Goal: Task Accomplishment & Management: Manage account settings

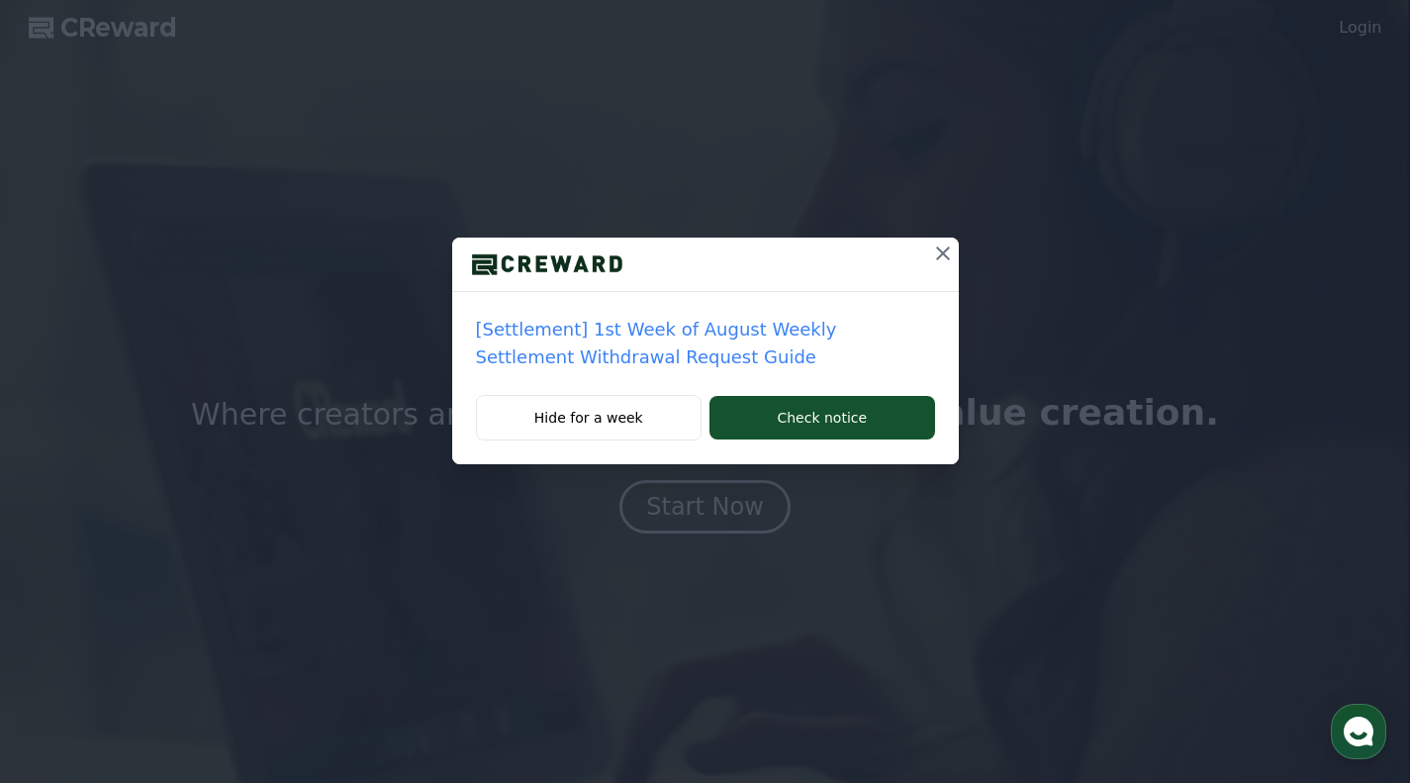
click at [633, 416] on button "Hide for a week" at bounding box center [589, 418] width 227 height 46
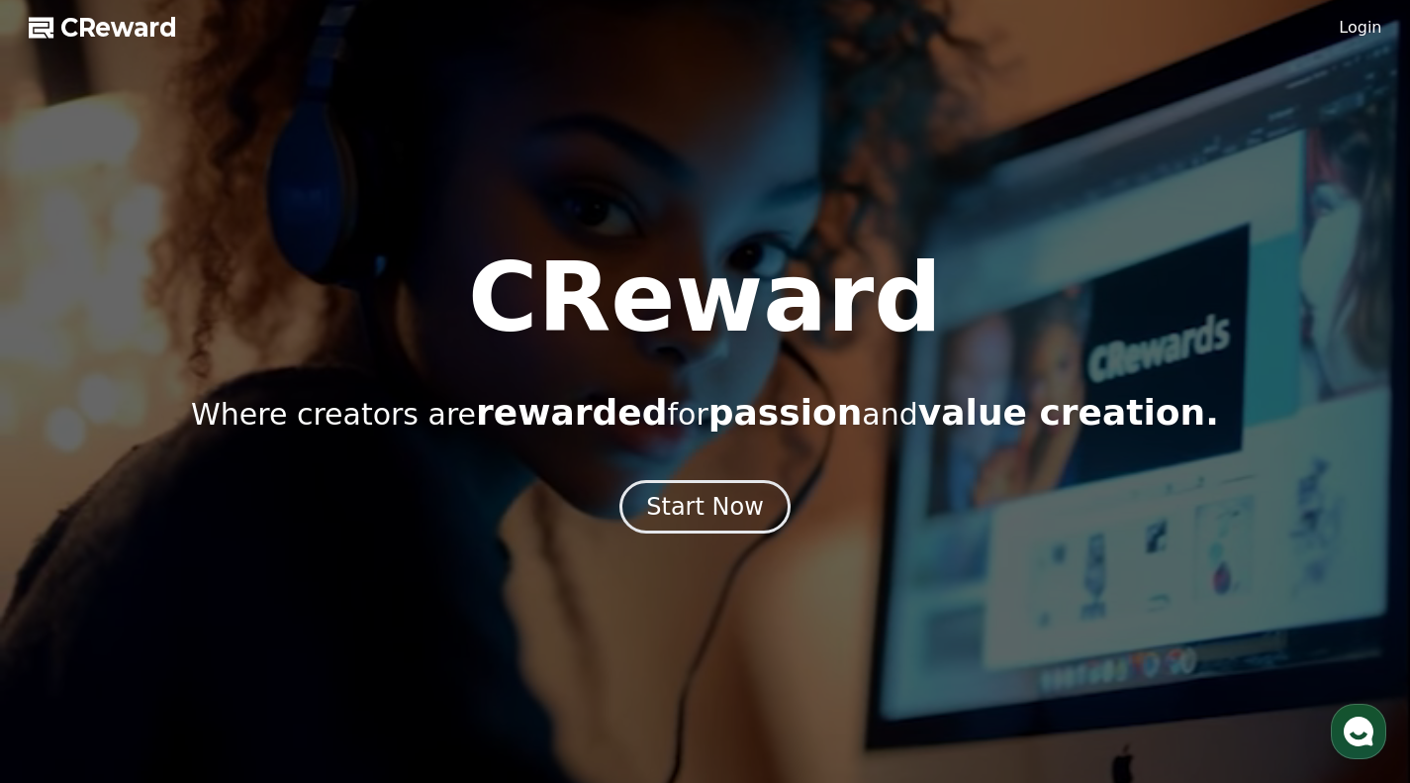
click at [707, 524] on button "Start Now" at bounding box center [705, 506] width 171 height 53
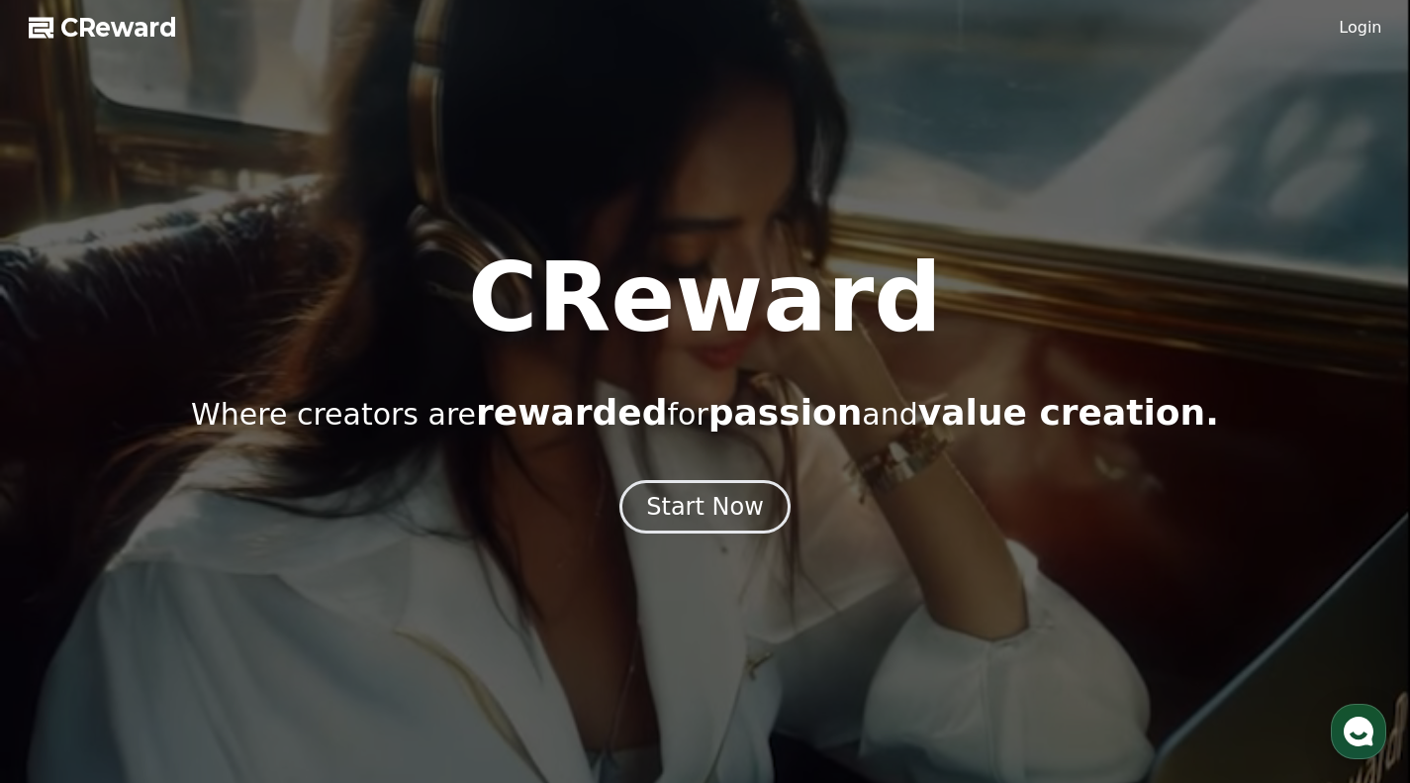
click at [733, 514] on div "Start Now" at bounding box center [705, 507] width 118 height 32
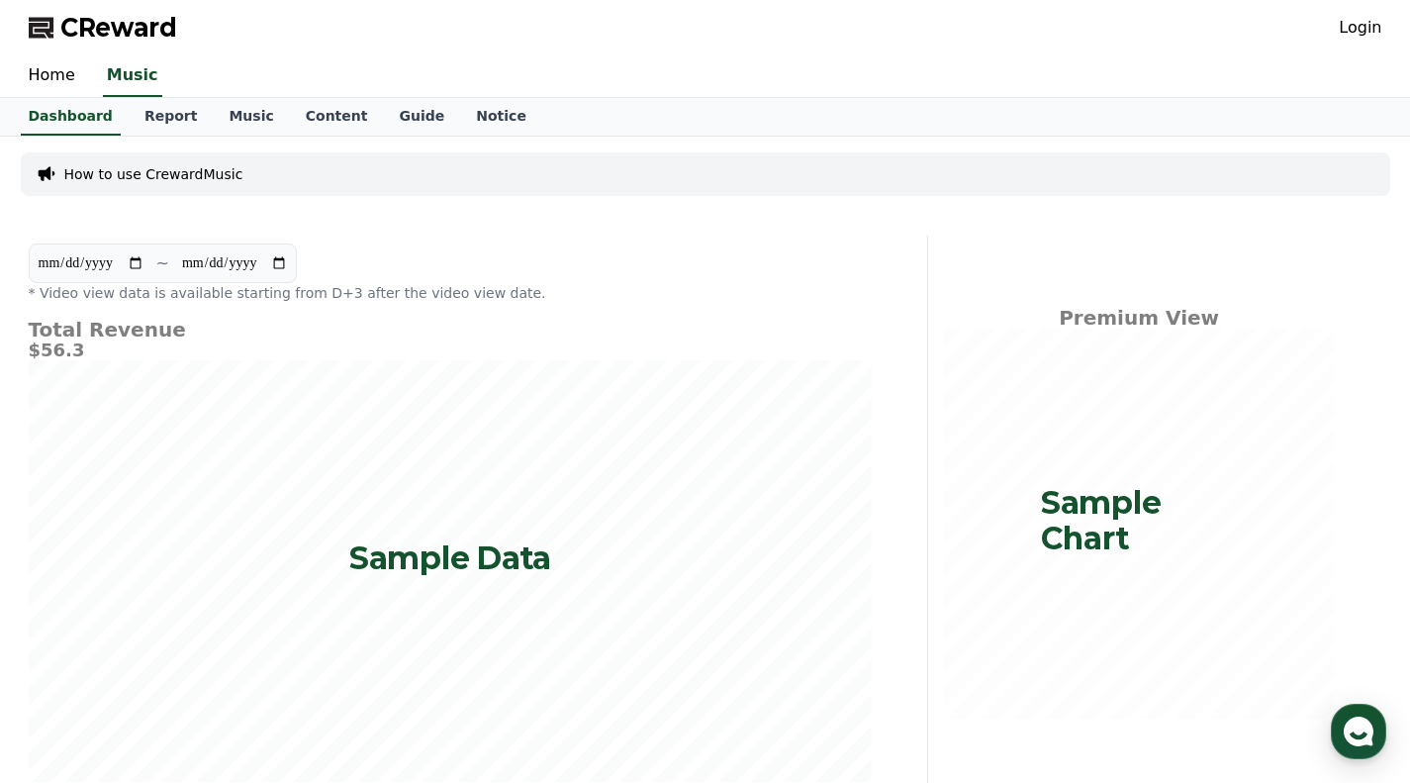
click at [59, 75] on link "Home" at bounding box center [52, 76] width 78 height 42
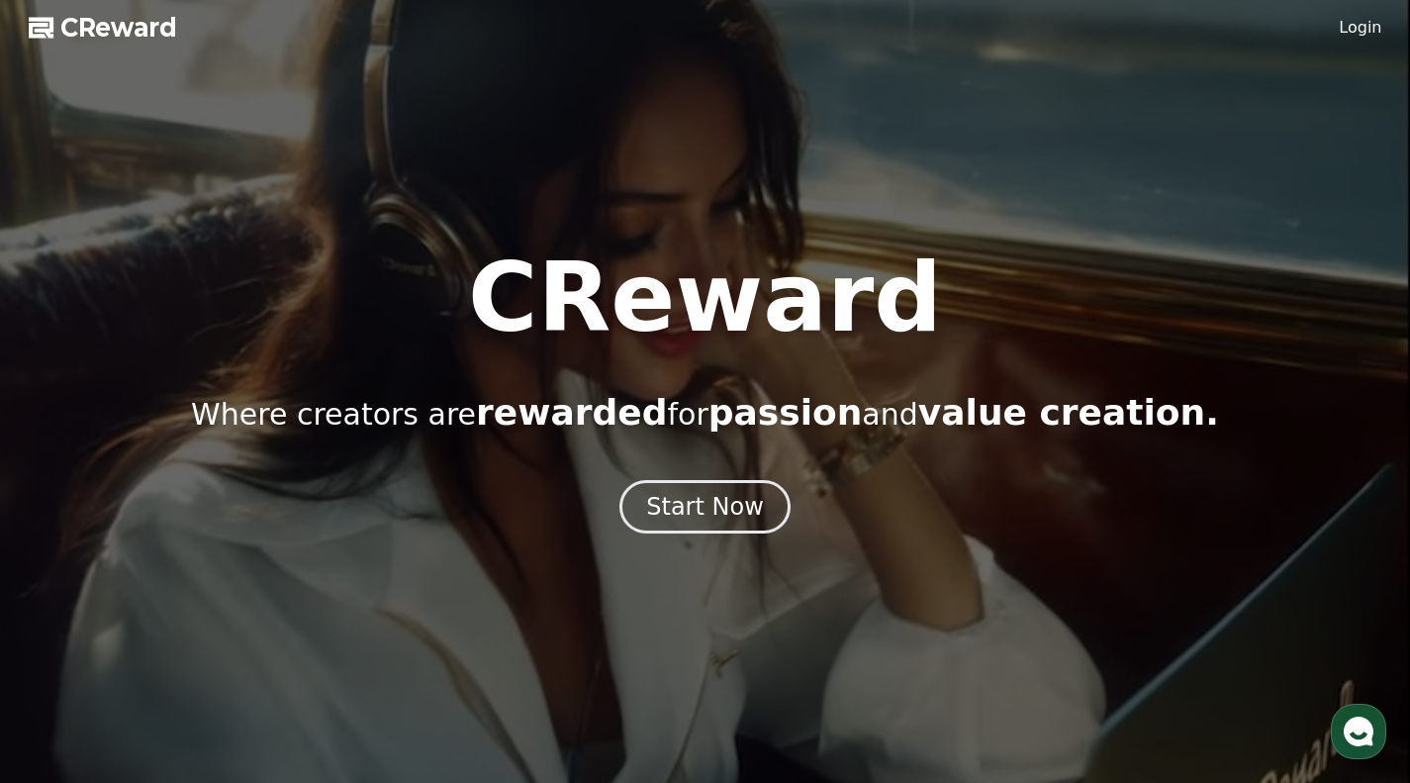
click at [1373, 36] on link "Login" at bounding box center [1360, 28] width 43 height 24
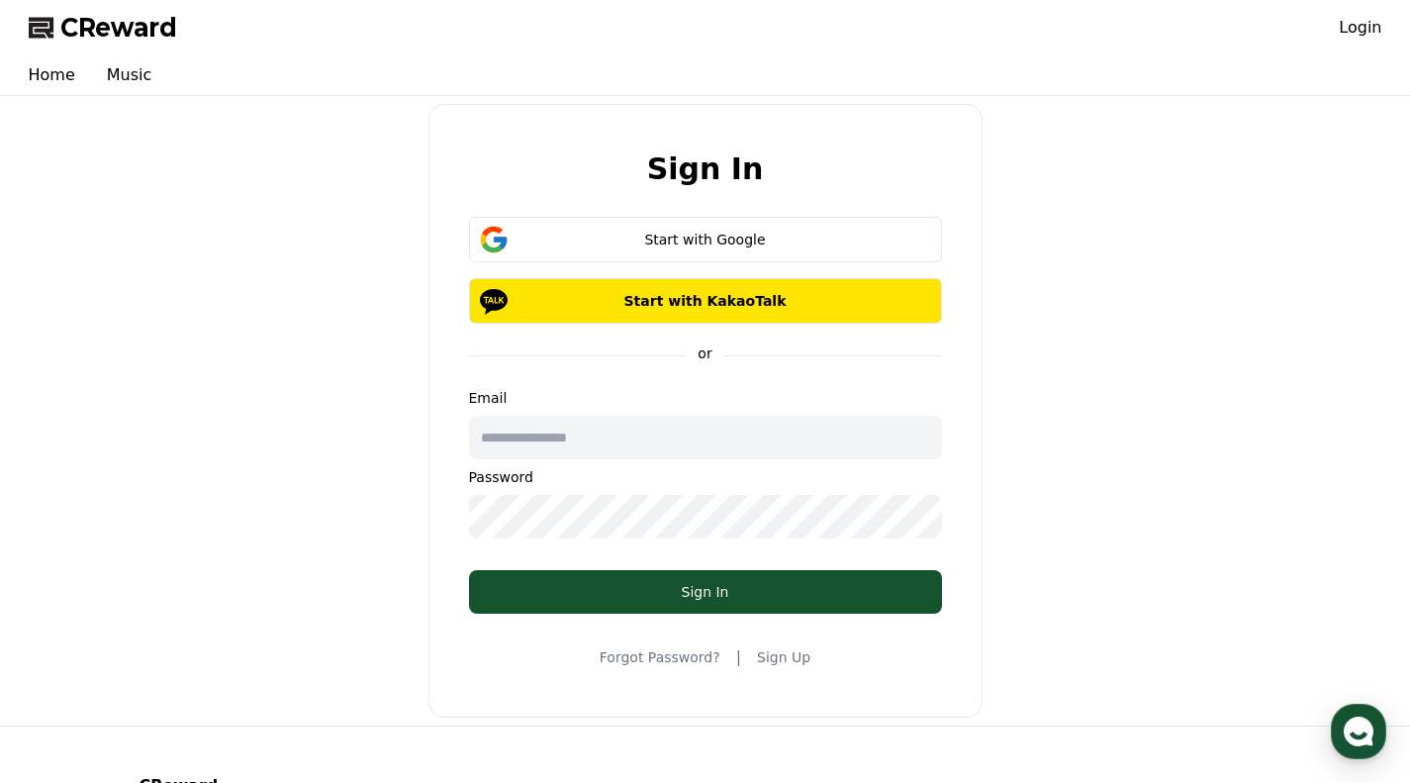
click at [712, 249] on button "Start with Google" at bounding box center [705, 240] width 473 height 46
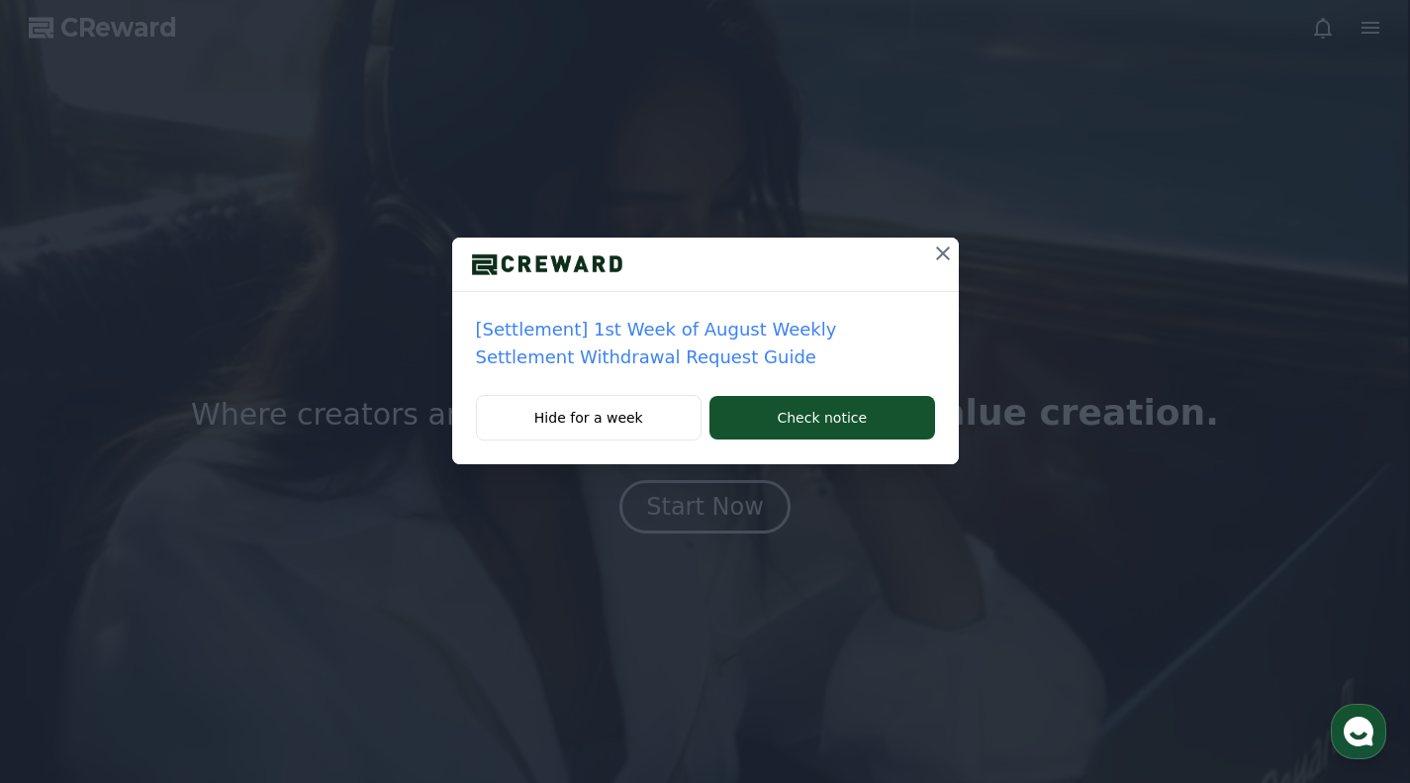
click at [639, 428] on button "Hide for a week" at bounding box center [589, 418] width 227 height 46
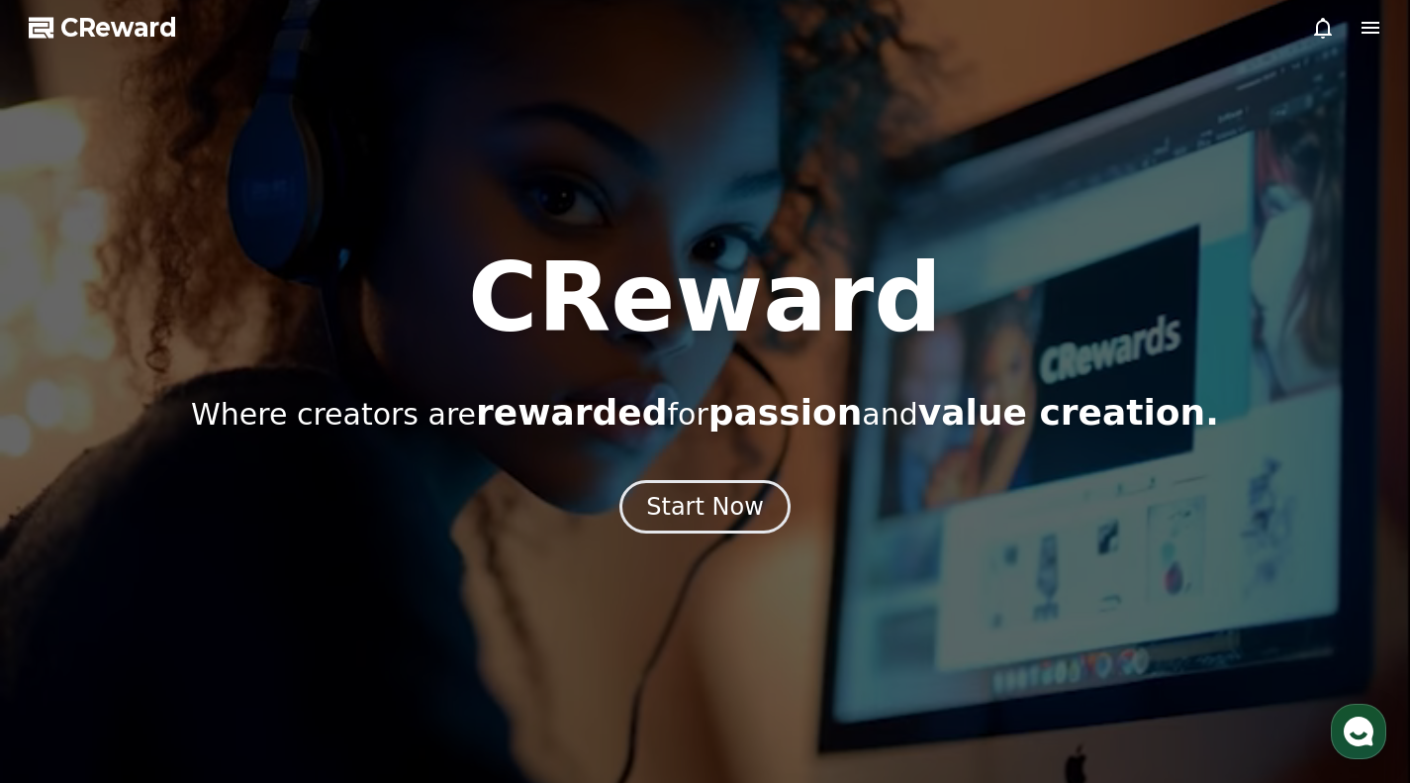
click at [689, 495] on div "Start Now" at bounding box center [705, 507] width 118 height 32
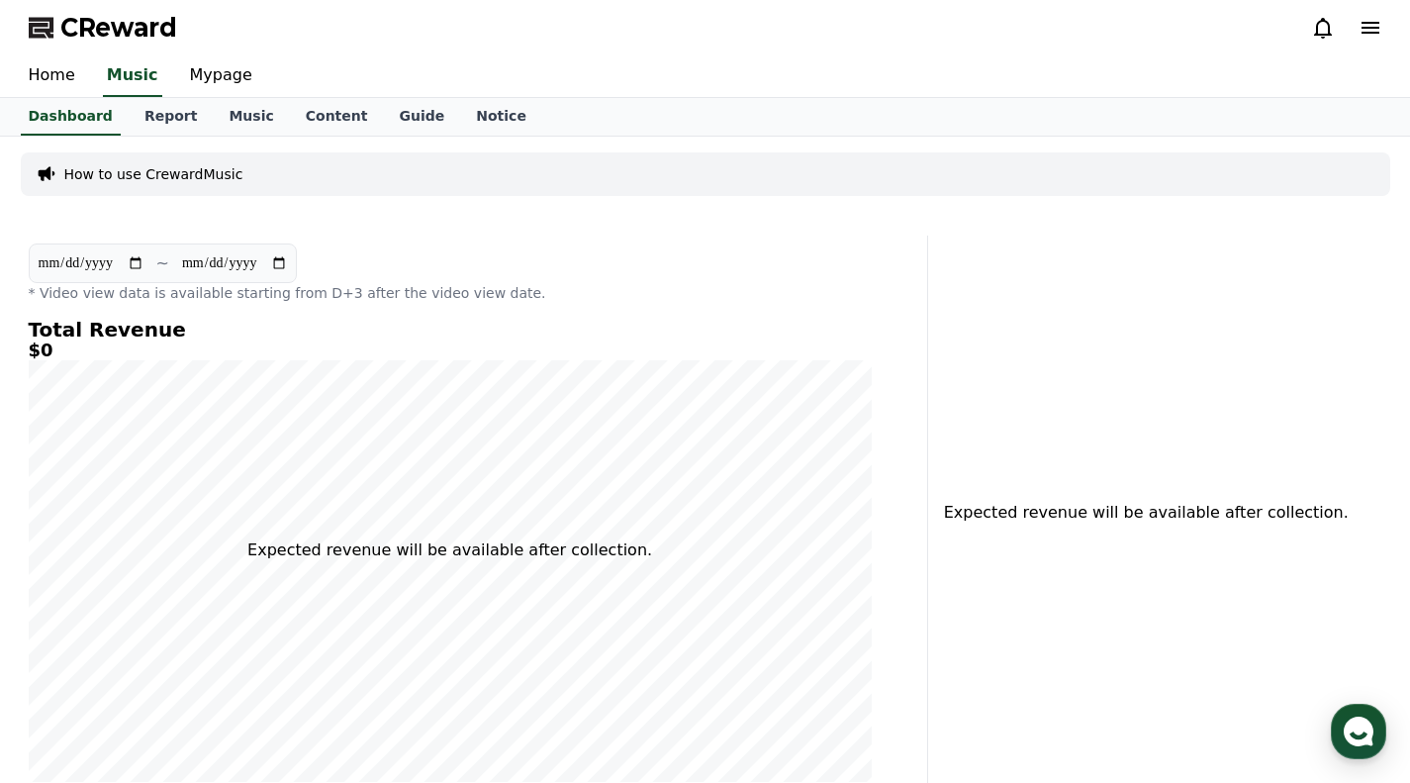
click at [639, 134] on div "Dashboard Report Music Content Guide Notice" at bounding box center [706, 117] width 1386 height 38
click at [197, 73] on link "Mypage" at bounding box center [221, 76] width 94 height 42
select select "**********"
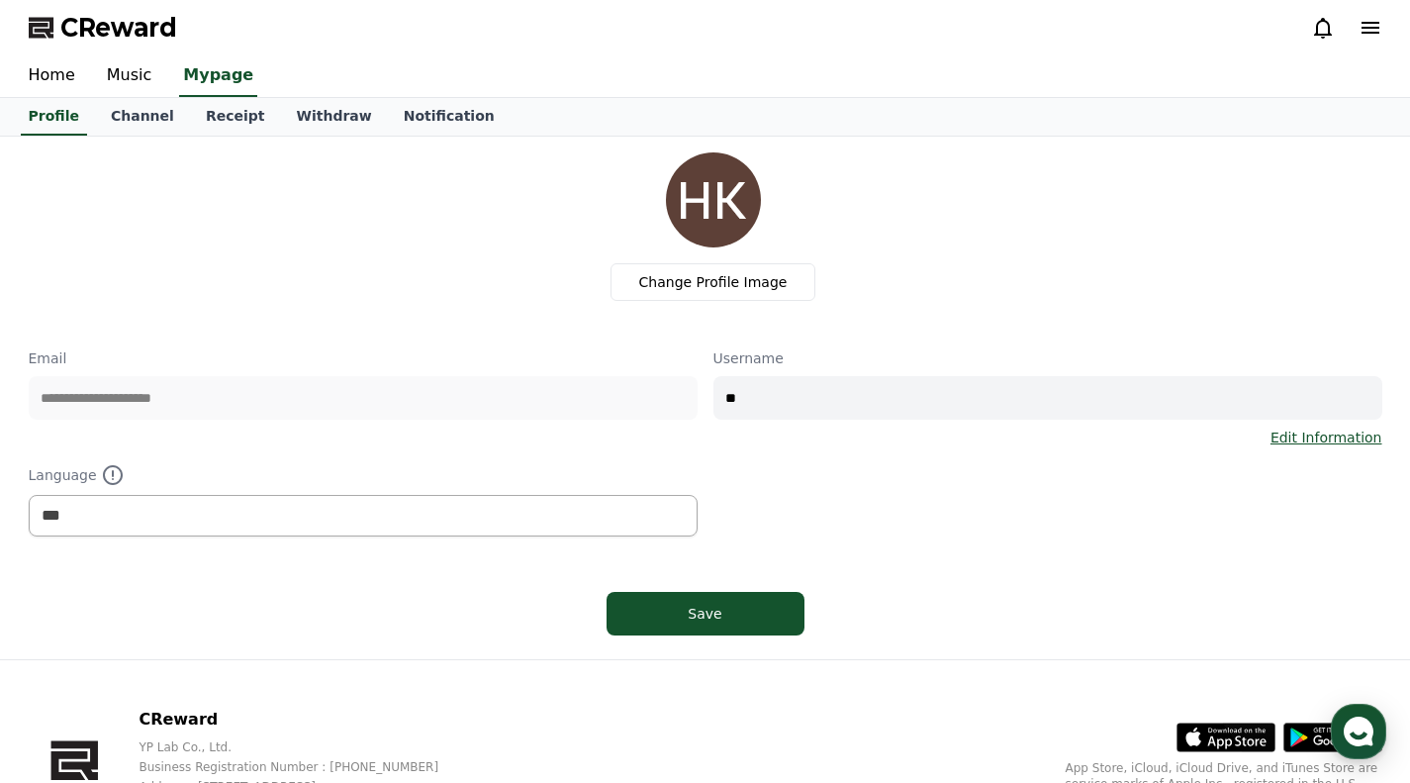
click at [1375, 35] on icon at bounding box center [1371, 28] width 24 height 24
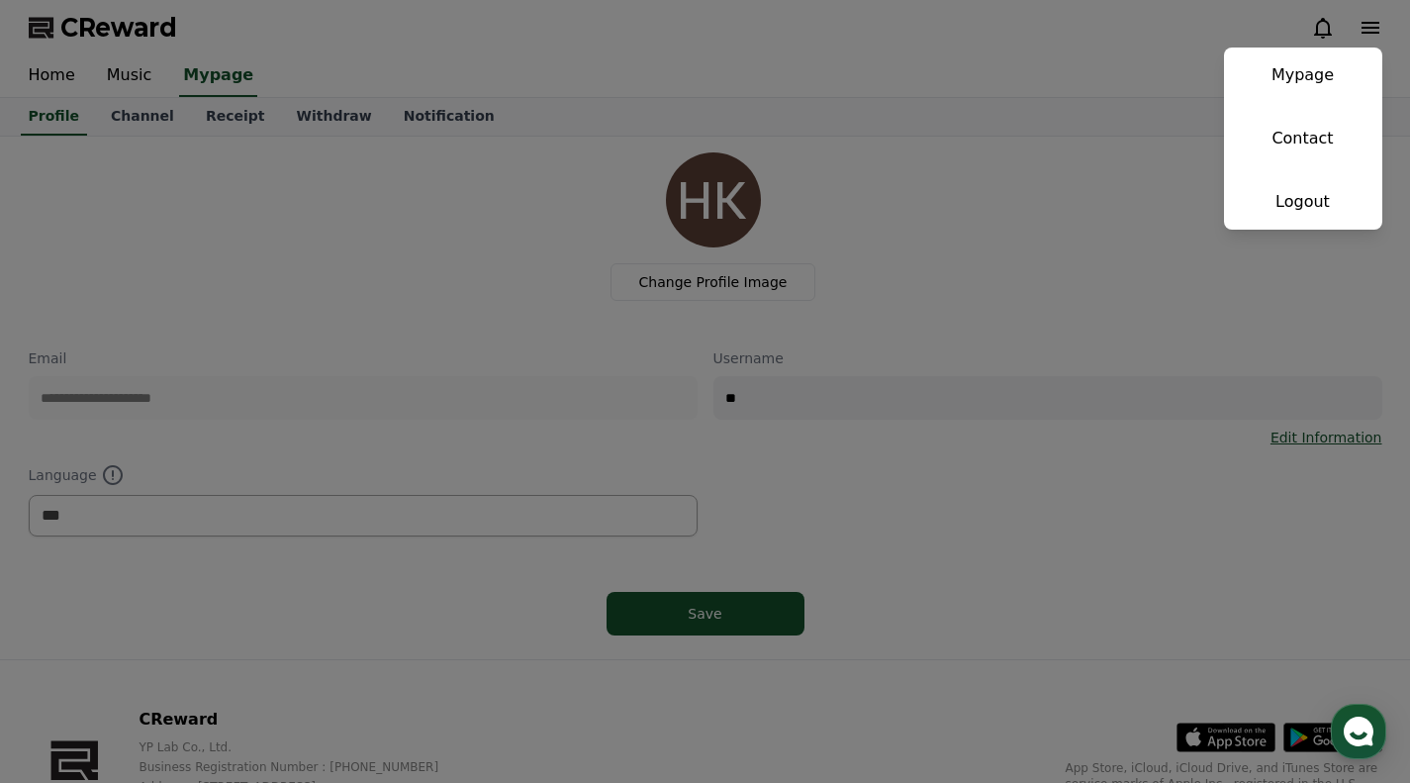
click at [1101, 73] on button "close" at bounding box center [705, 391] width 1410 height 783
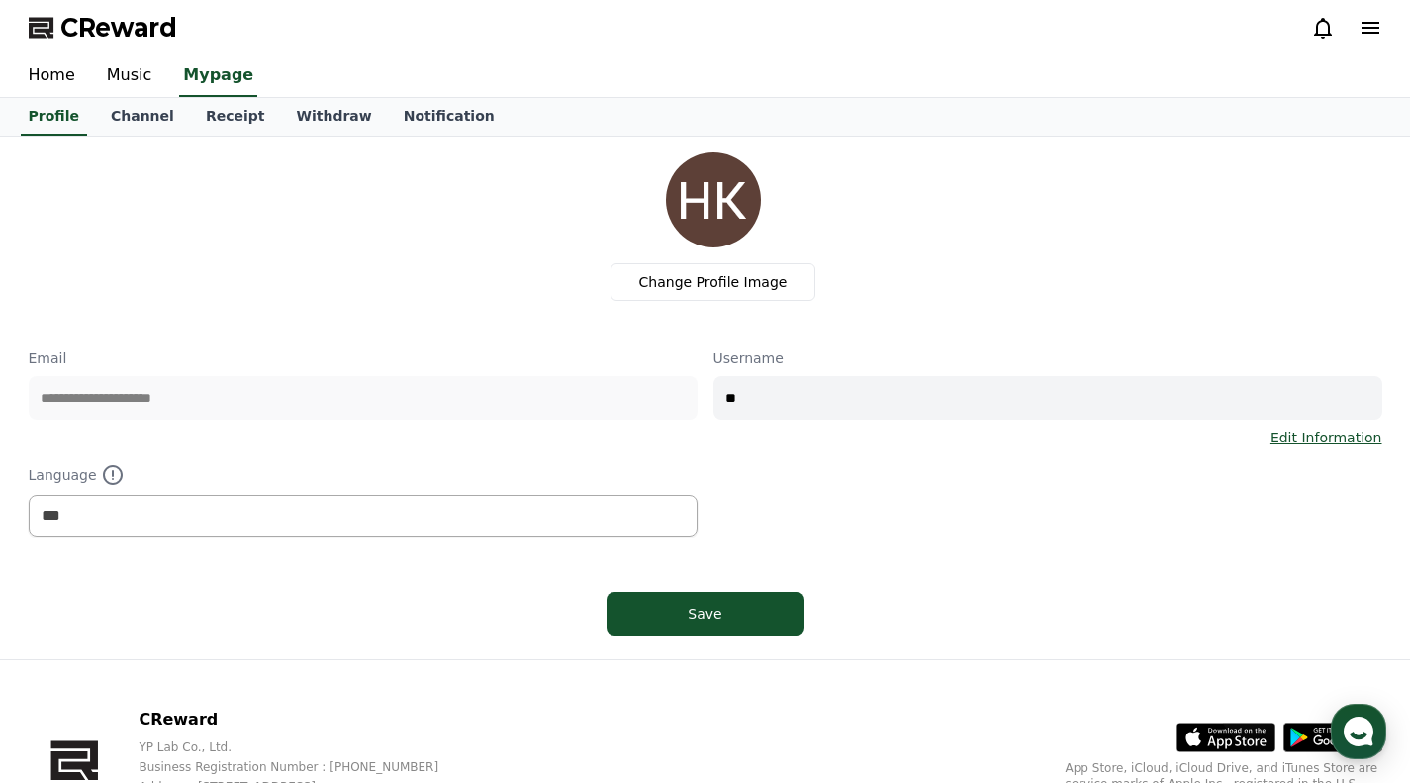
click at [140, 110] on link "Channel" at bounding box center [142, 117] width 95 height 38
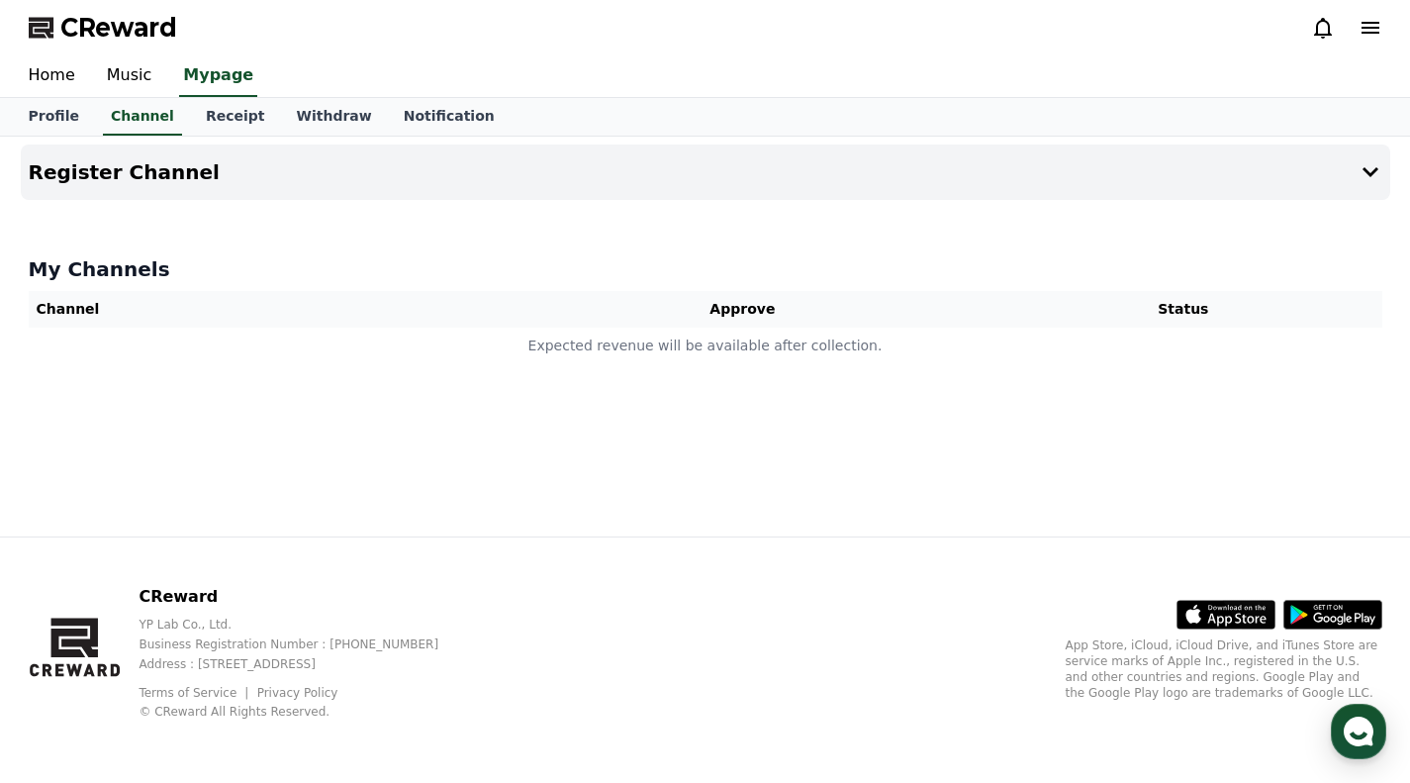
click at [178, 191] on button "Register Channel" at bounding box center [706, 171] width 1370 height 55
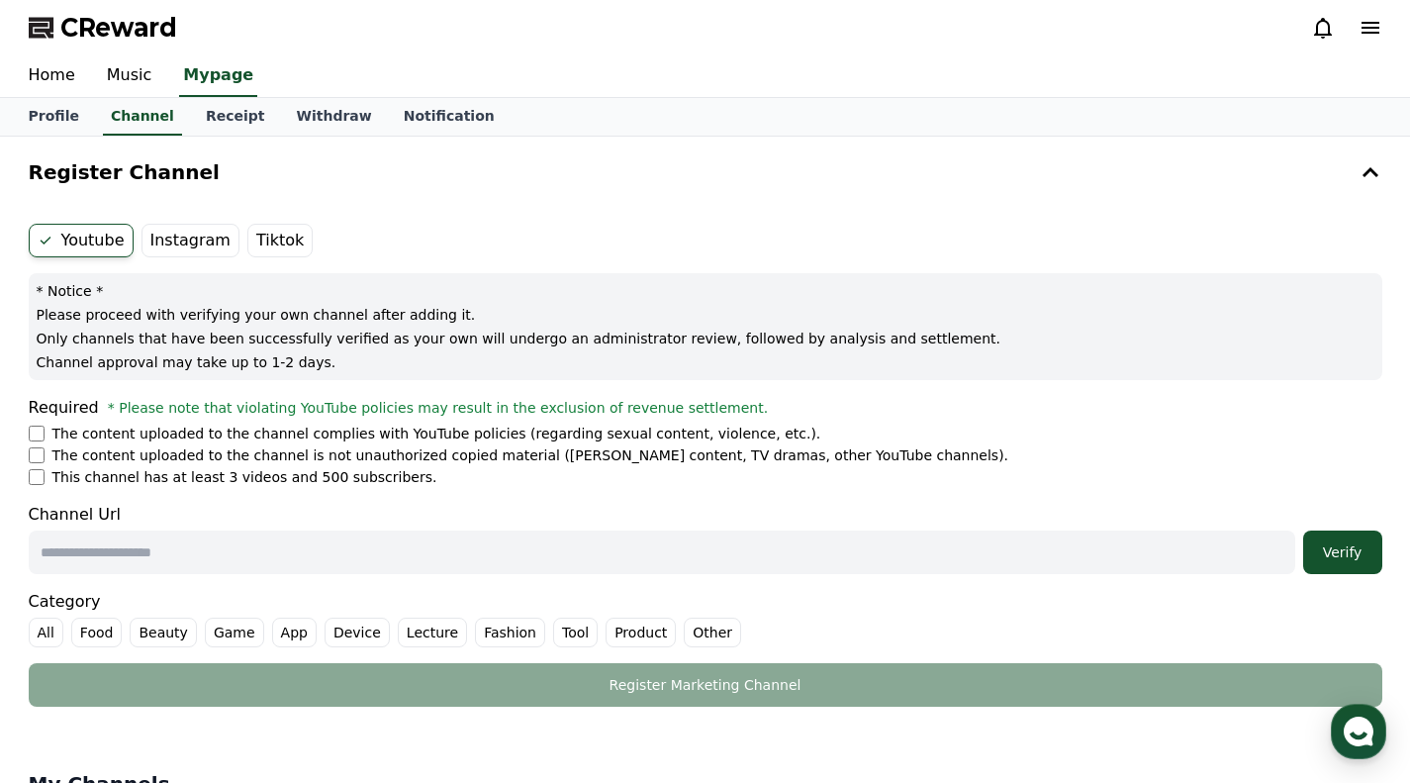
drag, startPoint x: 98, startPoint y: 441, endPoint x: 251, endPoint y: 443, distance: 153.4
click at [696, 443] on ul "The content uploaded to the channel complies with YouTube policies (regarding s…" at bounding box center [706, 455] width 1354 height 63
drag, startPoint x: 167, startPoint y: 410, endPoint x: 353, endPoint y: 431, distance: 187.2
click at [728, 421] on div "Required * Please note that violating YouTube policies may result in the exclus…" at bounding box center [706, 441] width 1354 height 91
drag, startPoint x: 106, startPoint y: 459, endPoint x: 711, endPoint y: 467, distance: 604.8
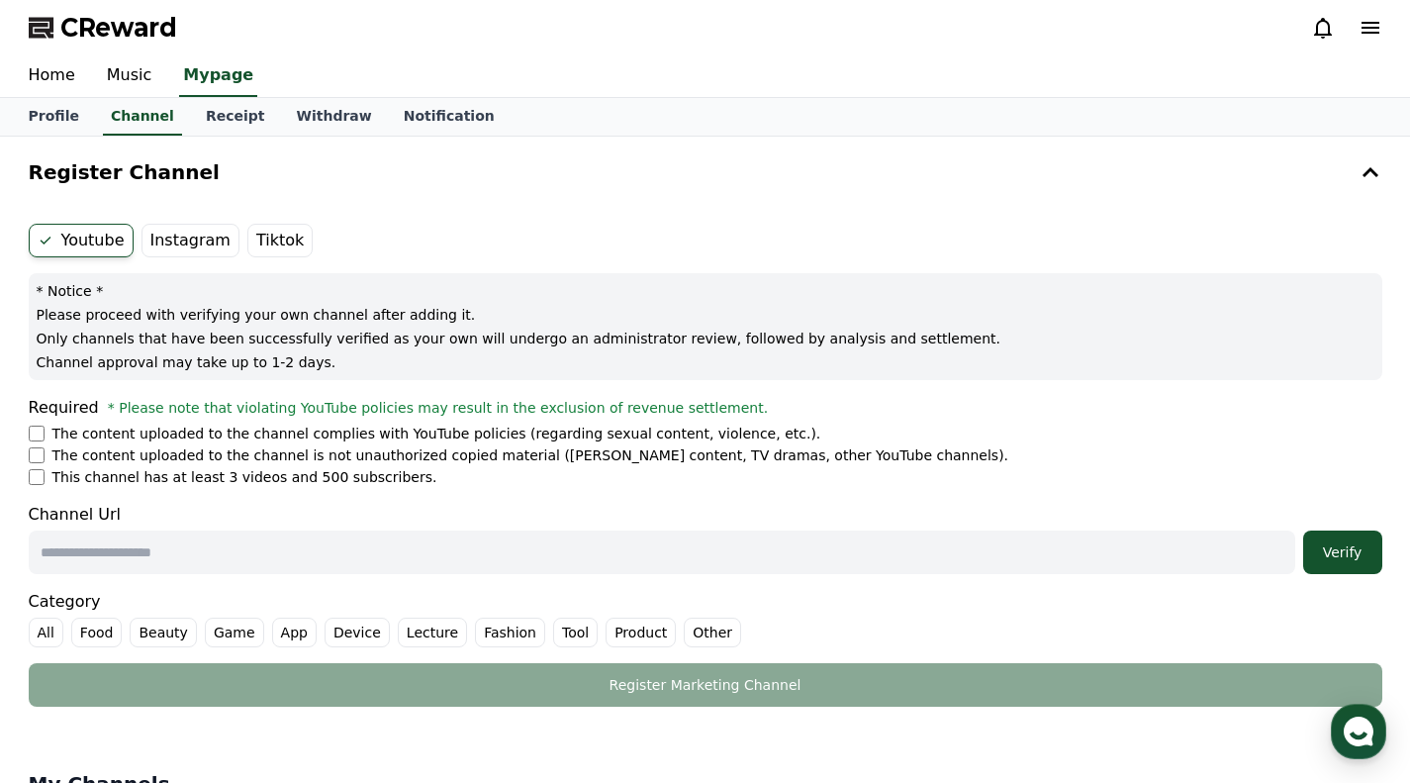
click at [855, 465] on ul "The content uploaded to the channel complies with YouTube policies (regarding s…" at bounding box center [706, 455] width 1354 height 63
drag, startPoint x: 77, startPoint y: 488, endPoint x: 419, endPoint y: 485, distance: 341.5
click at [419, 485] on form "Youtube Instagram Tiktok * Notice * Please proceed with verifying your own chan…" at bounding box center [706, 465] width 1354 height 483
click at [419, 485] on li "This channel has at least 3 videos and 500 subscribers." at bounding box center [706, 477] width 1354 height 20
drag, startPoint x: 41, startPoint y: 314, endPoint x: 437, endPoint y: 318, distance: 396.9
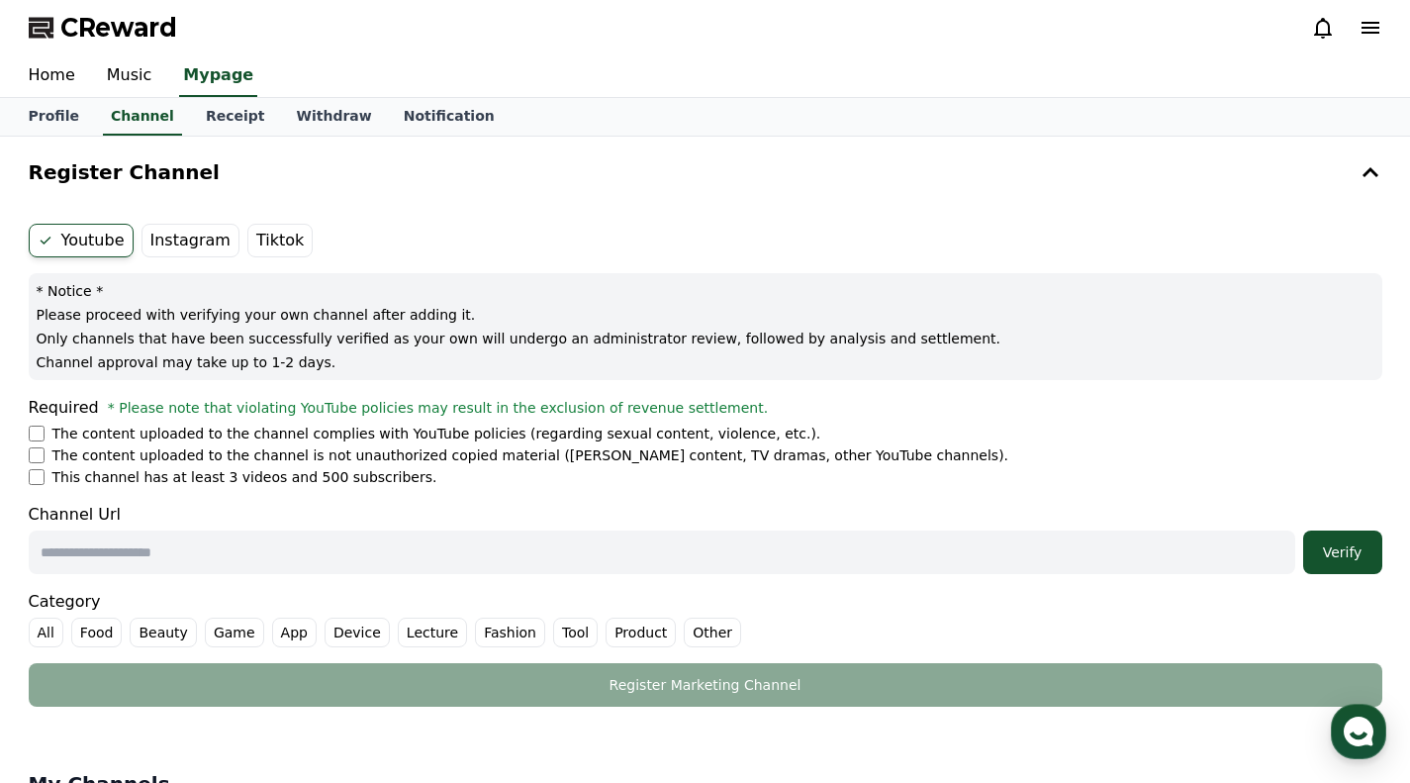
click at [437, 318] on p "Please proceed with verifying your own channel after adding it." at bounding box center [706, 315] width 1338 height 20
drag, startPoint x: 431, startPoint y: 342, endPoint x: 207, endPoint y: 340, distance: 223.7
click at [424, 342] on p "Only channels that have been successfully verified as your own will undergo an …" at bounding box center [706, 339] width 1338 height 20
drag, startPoint x: 53, startPoint y: 340, endPoint x: 907, endPoint y: 353, distance: 853.2
click at [907, 353] on div "* Notice * Please proceed with verifying your own channel after adding it. Only…" at bounding box center [706, 326] width 1354 height 107
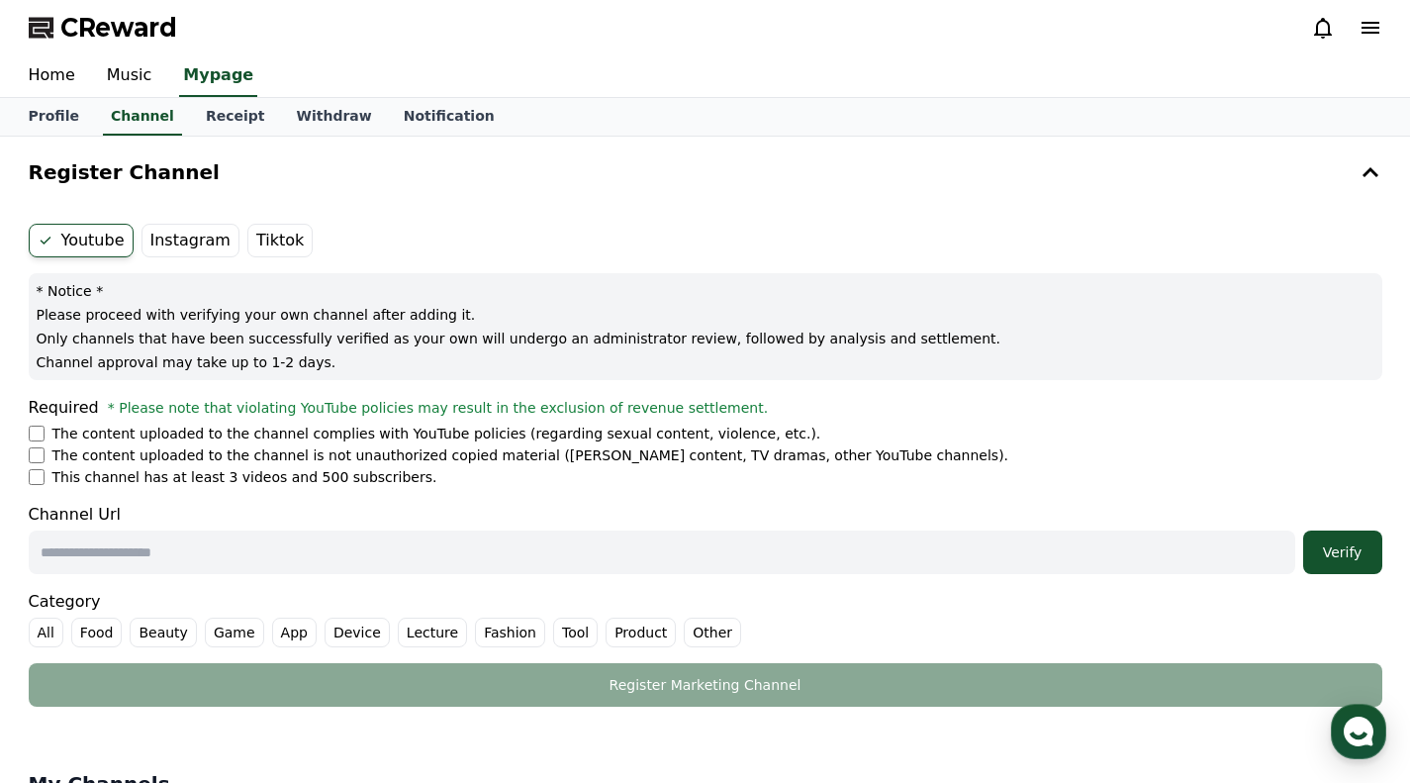
click at [723, 355] on p "Channel approval may take up to 1-2 days." at bounding box center [706, 362] width 1338 height 20
